Goal: Obtain resource: Download file/media

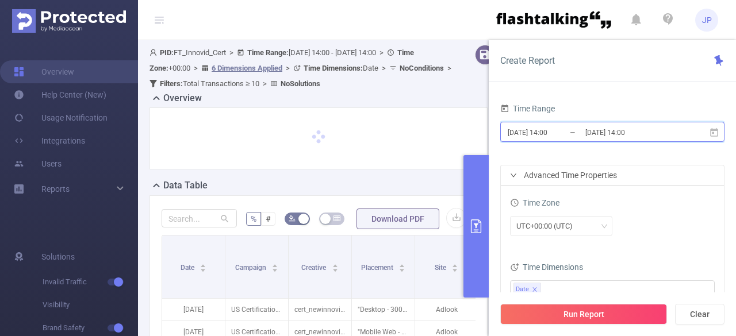
click at [713, 134] on icon at bounding box center [714, 133] width 10 height 10
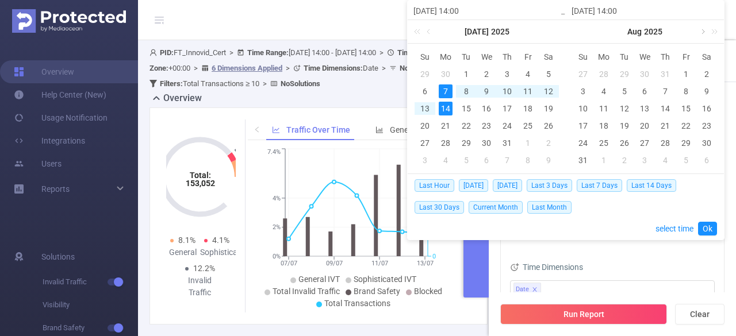
click at [700, 31] on link at bounding box center [701, 31] width 10 height 23
click at [664, 124] on div "25" at bounding box center [665, 126] width 14 height 14
click at [706, 29] on link at bounding box center [712, 31] width 15 height 23
click at [586, 32] on link at bounding box center [587, 31] width 10 height 23
click at [574, 35] on link at bounding box center [576, 31] width 15 height 23
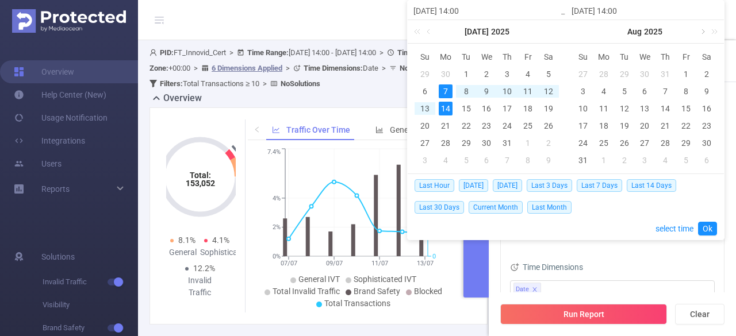
click at [700, 34] on link at bounding box center [701, 31] width 10 height 23
click at [659, 71] on div "2" at bounding box center [665, 74] width 14 height 14
type input "[DATE] 14:00"
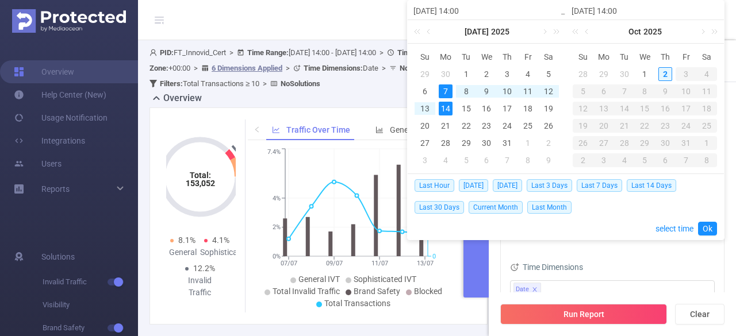
type input "[DATE] 14:00"
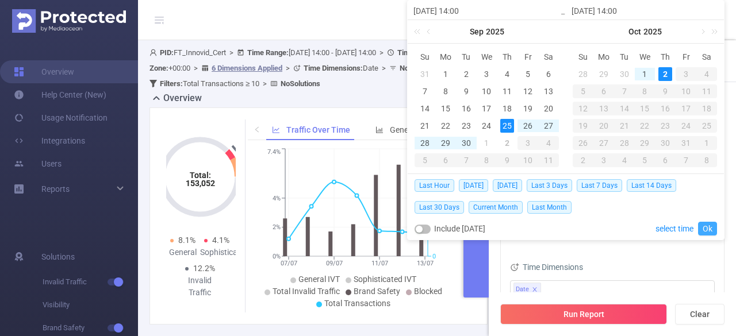
click at [706, 232] on link "Ok" at bounding box center [707, 229] width 19 height 14
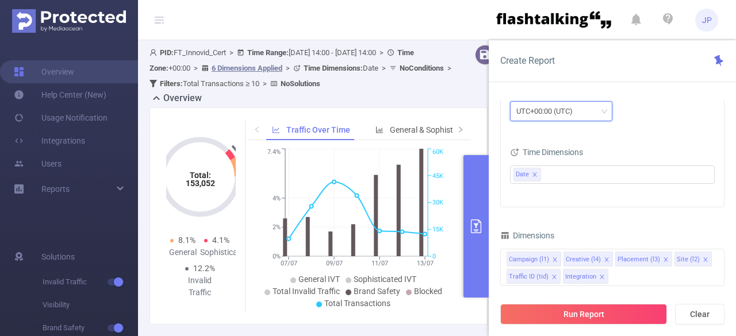
click at [601, 116] on div "UTC+00:00 (UTC)" at bounding box center [561, 111] width 90 height 19
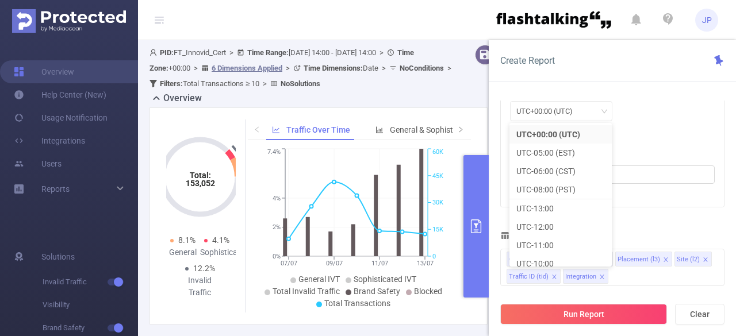
click at [656, 128] on div "Time Zone UTC+00:00 (UTC)" at bounding box center [612, 105] width 205 height 51
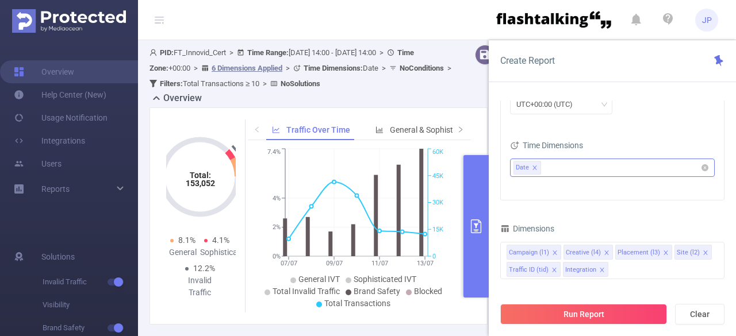
click at [638, 165] on ul "Date" at bounding box center [607, 167] width 189 height 17
click at [647, 137] on div "Time Dimensions" at bounding box center [612, 146] width 205 height 19
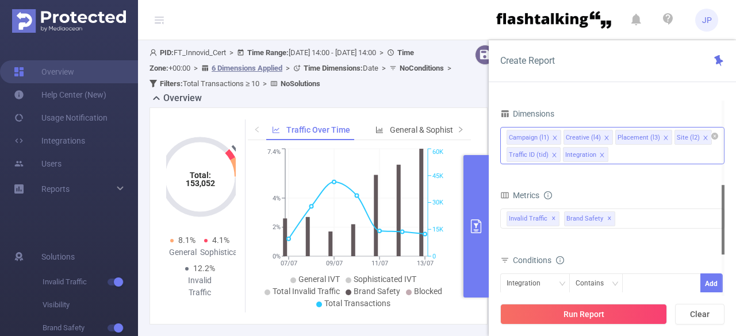
click at [644, 155] on div "Campaign (l1) Creative (l4) Placement (l3) Site (l2) Traffic ID (tid) Integrati…" at bounding box center [612, 145] width 224 height 37
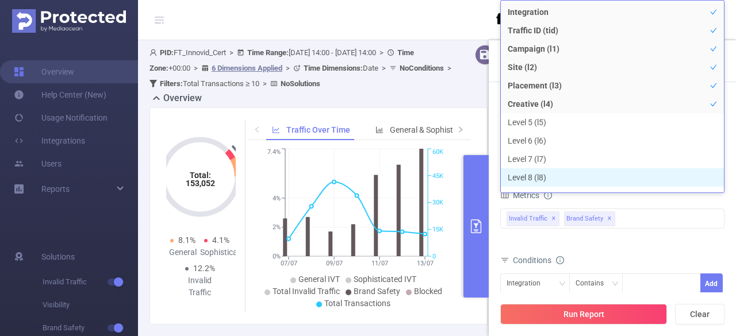
scroll to position [12, 0]
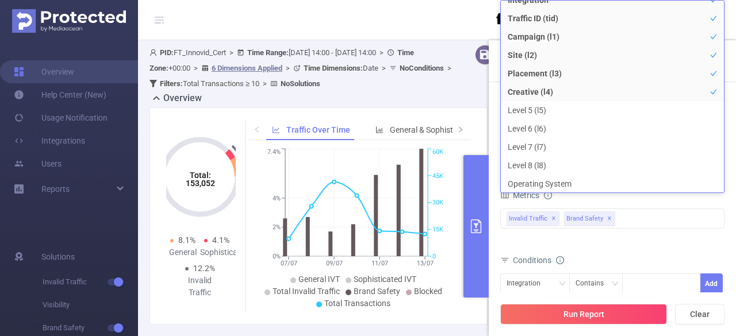
click at [660, 242] on div "Total General IVT Data Centers Disclosed Bots Known Crawlers Irregular Activity…" at bounding box center [612, 226] width 224 height 41
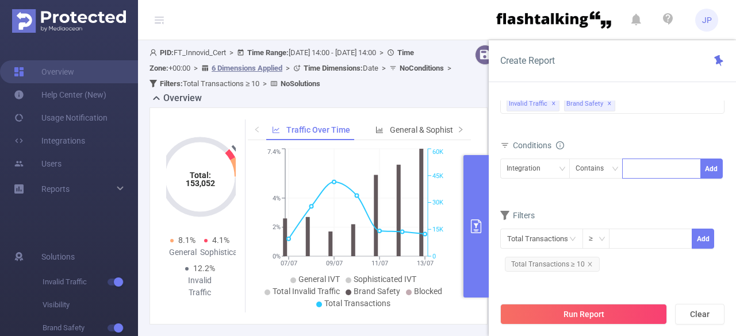
click at [664, 170] on div at bounding box center [661, 168] width 66 height 19
click at [602, 209] on div "Filters" at bounding box center [612, 216] width 224 height 19
click at [625, 238] on input at bounding box center [650, 237] width 82 height 17
click at [564, 242] on input "text" at bounding box center [541, 239] width 83 height 20
click at [644, 243] on input at bounding box center [650, 237] width 82 height 17
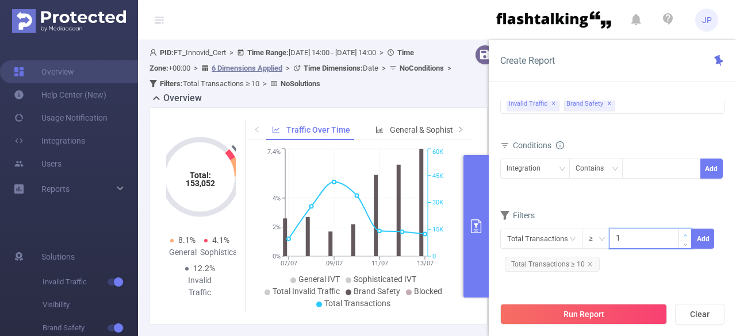
click at [686, 233] on icon "icon: up" at bounding box center [685, 235] width 4 height 4
click at [684, 233] on icon "icon: up" at bounding box center [685, 235] width 4 height 4
click at [683, 244] on span "Decrease Value" at bounding box center [685, 242] width 12 height 11
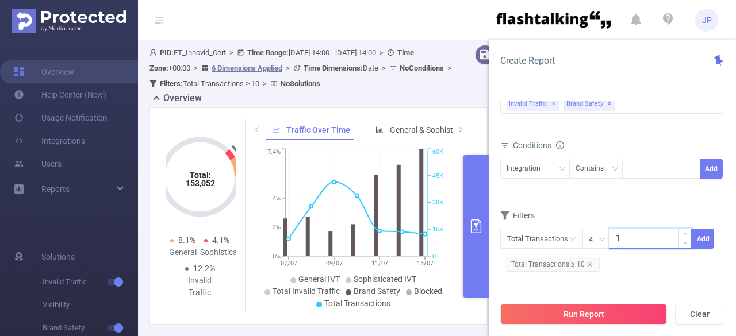
type input "0"
click at [683, 244] on span "Decrease Value" at bounding box center [685, 242] width 12 height 11
click at [615, 312] on button "Run Report" at bounding box center [583, 314] width 167 height 21
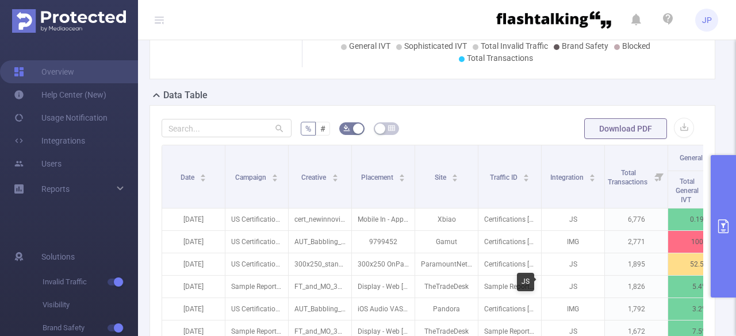
scroll to position [287, 0]
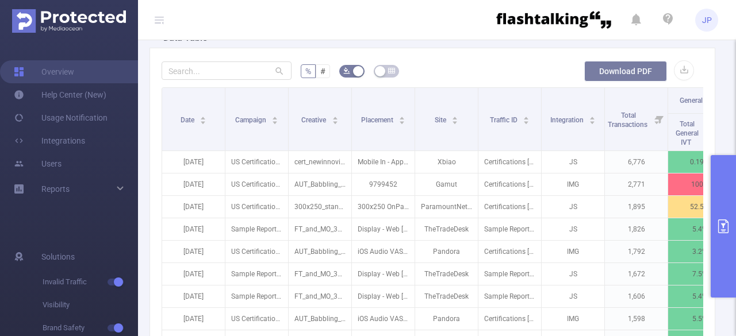
click at [618, 73] on button "Download PDF" at bounding box center [625, 71] width 83 height 21
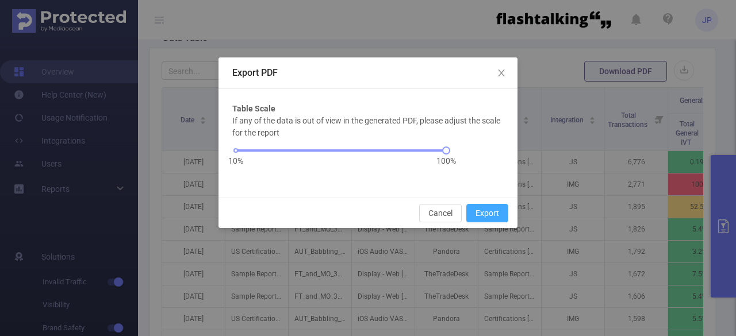
click at [496, 208] on button "Export" at bounding box center [487, 213] width 42 height 18
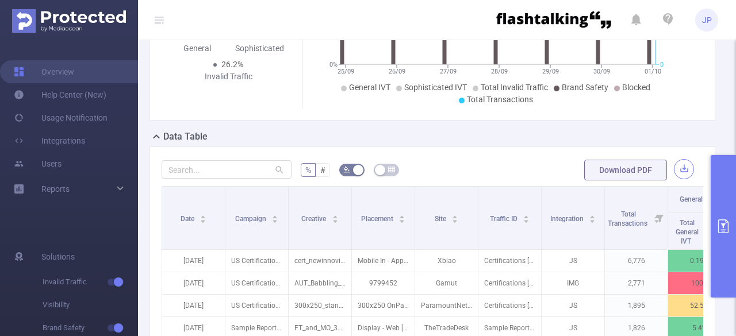
click at [675, 166] on button "button" at bounding box center [683, 169] width 20 height 20
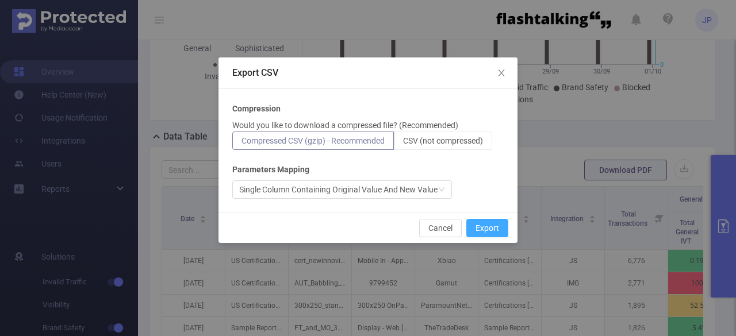
click at [500, 225] on button "Export" at bounding box center [487, 228] width 42 height 18
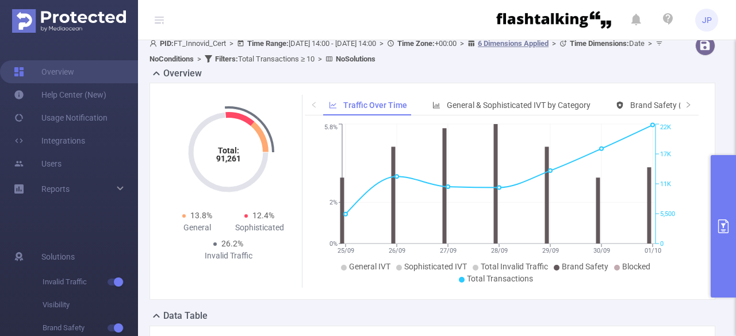
scroll to position [0, 0]
